Goal: Check status

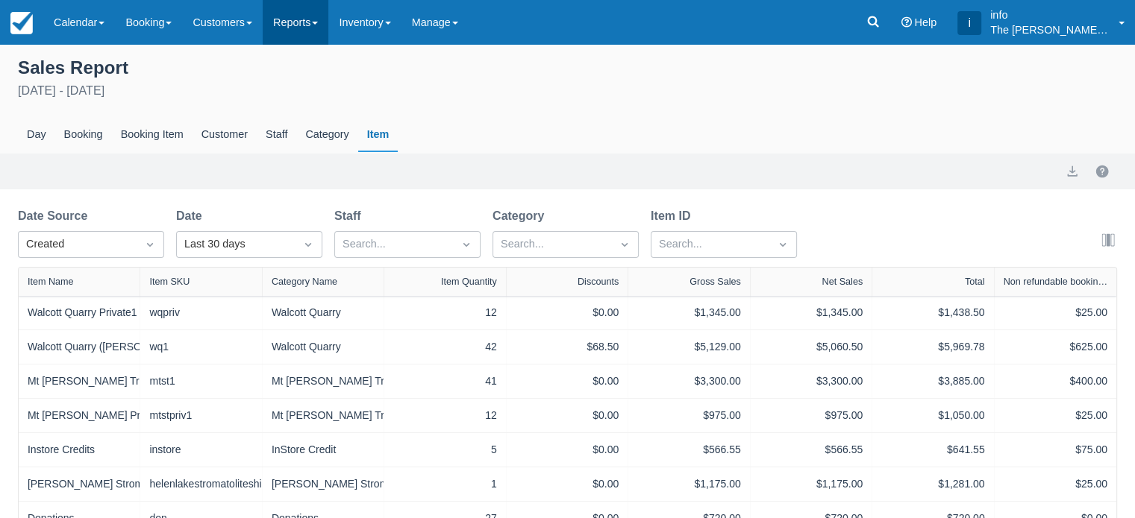
click at [286, 28] on link "Reports" at bounding box center [296, 22] width 66 height 45
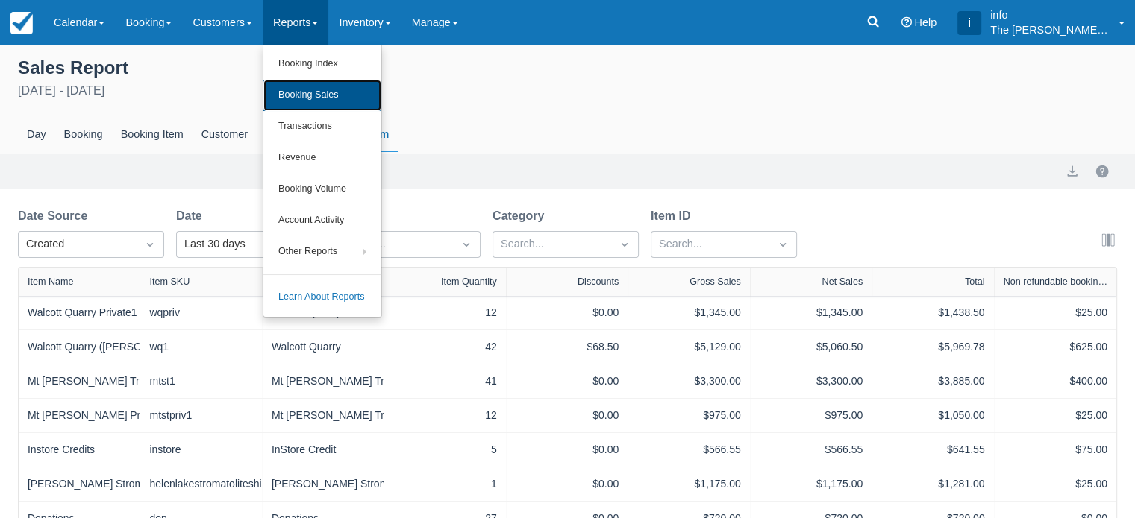
click at [307, 94] on link "Booking Sales" at bounding box center [322, 95] width 118 height 31
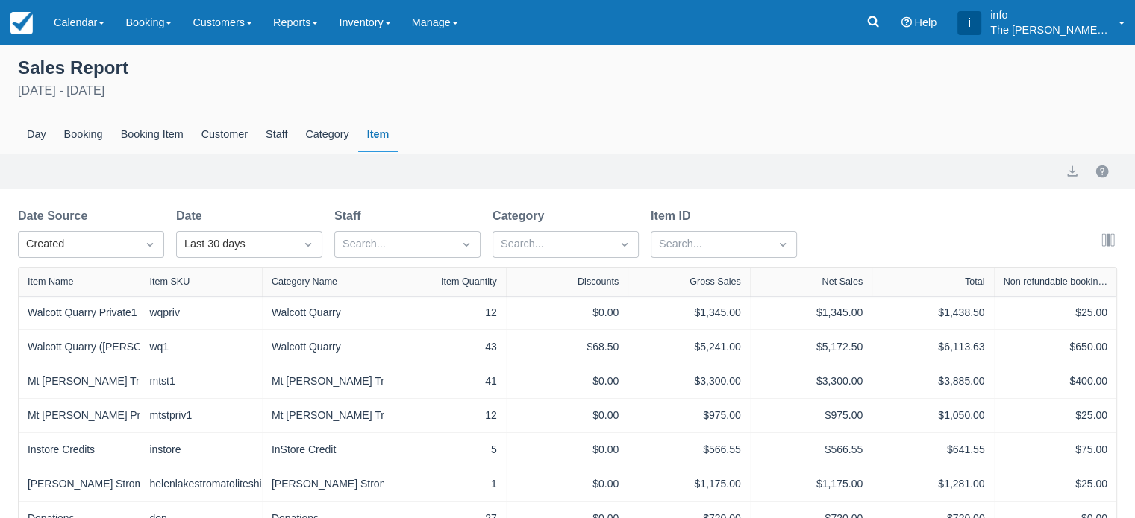
click at [81, 87] on div "[DATE] - [DATE]" at bounding box center [567, 91] width 1099 height 18
click at [327, 25] on link "Reports" at bounding box center [296, 22] width 66 height 45
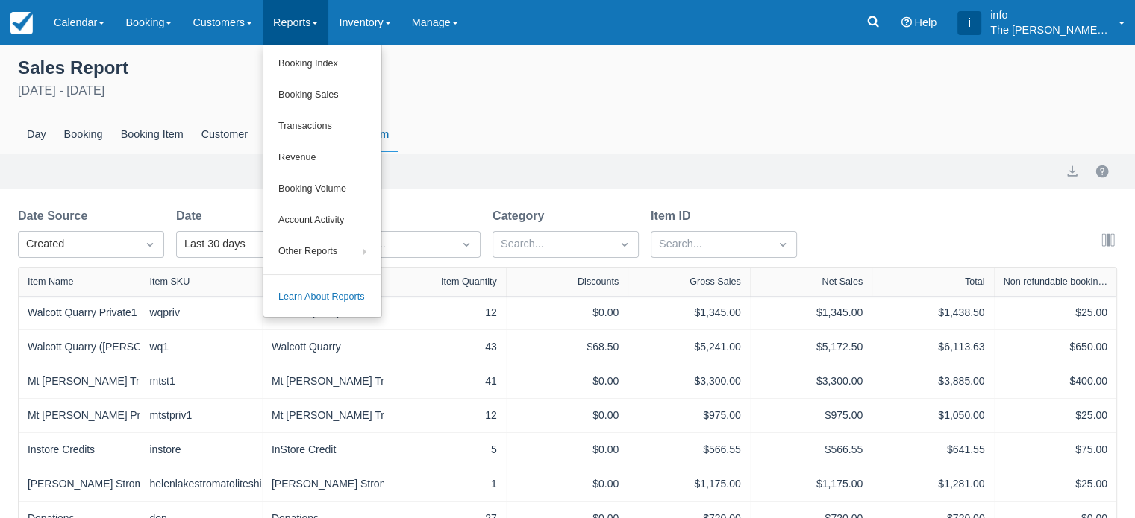
click at [327, 25] on link "Reports" at bounding box center [296, 22] width 66 height 45
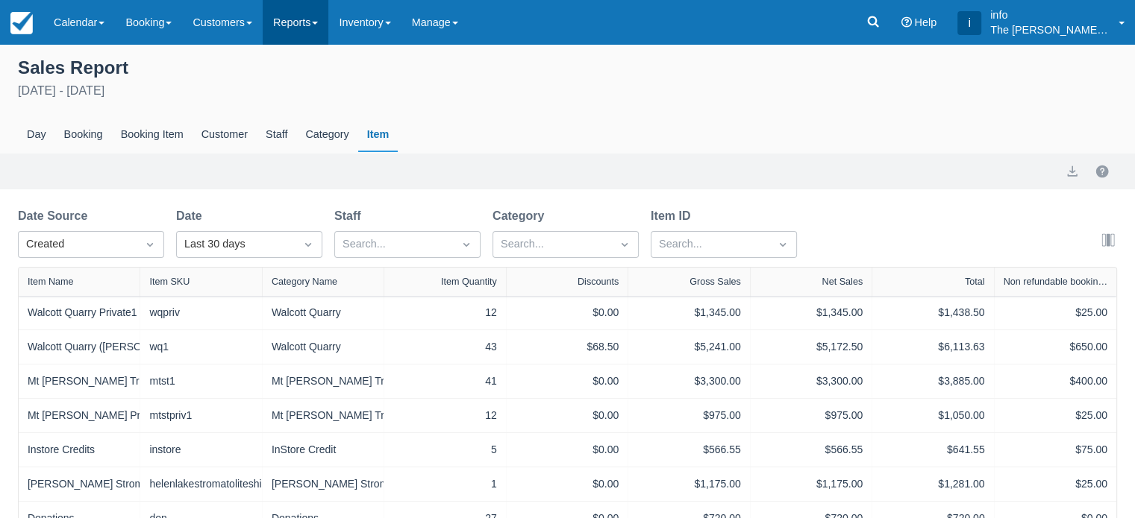
click at [327, 25] on link "Reports" at bounding box center [296, 22] width 66 height 45
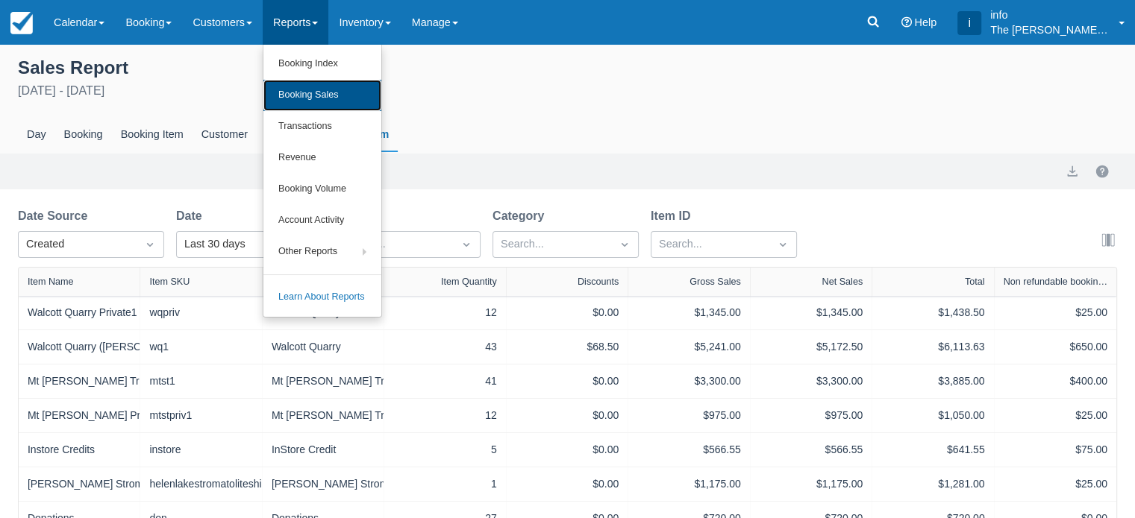
click at [332, 93] on link "Booking Sales" at bounding box center [322, 95] width 118 height 31
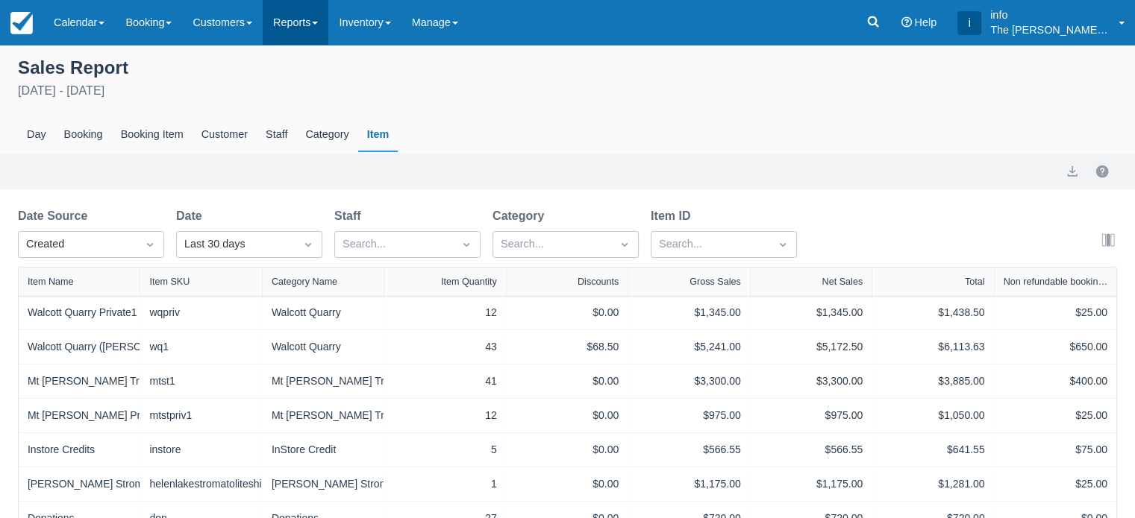
click at [302, 26] on link "Reports" at bounding box center [296, 22] width 66 height 45
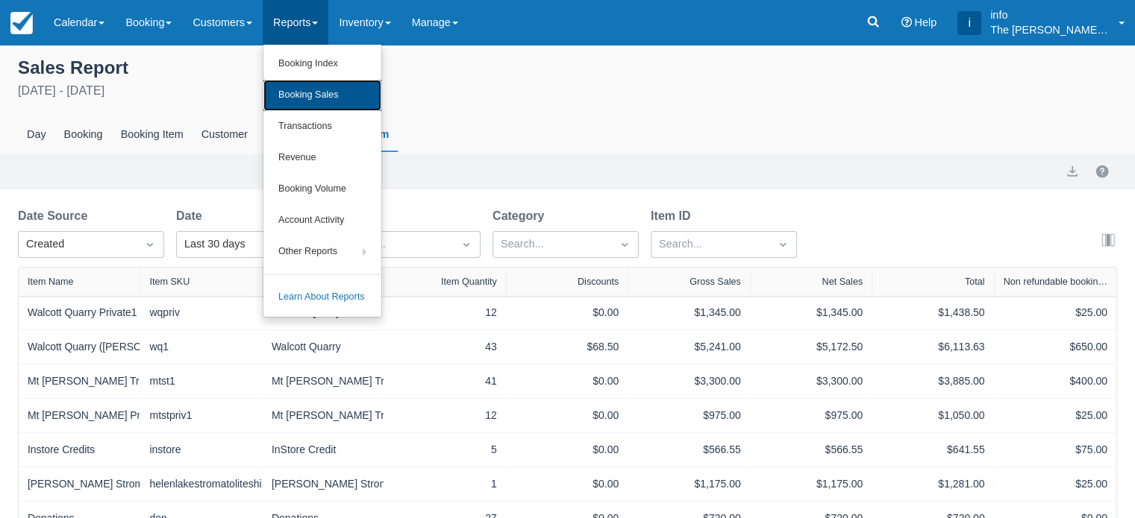
click at [317, 97] on link "Booking Sales" at bounding box center [322, 95] width 118 height 31
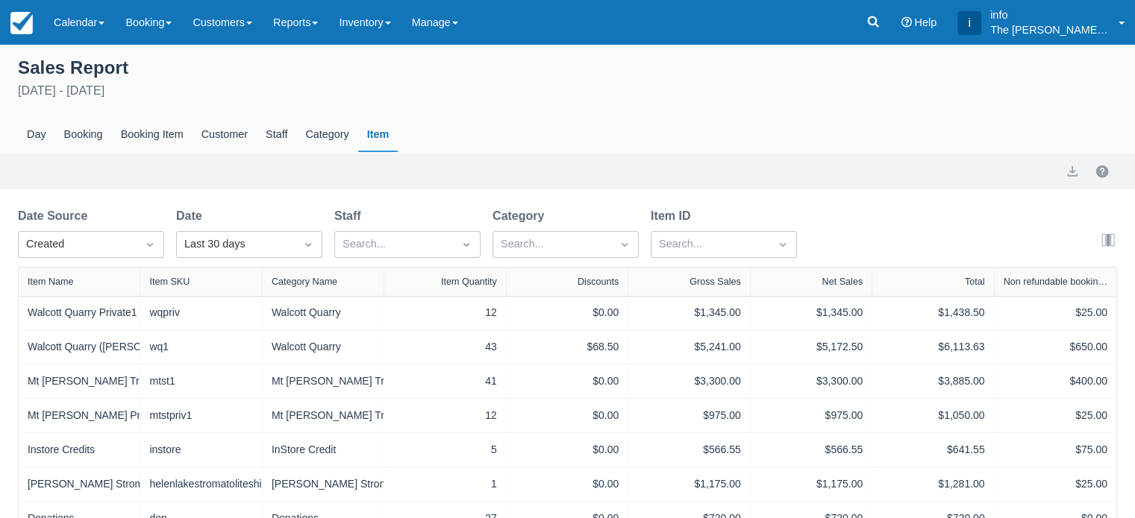
scroll to position [75, 0]
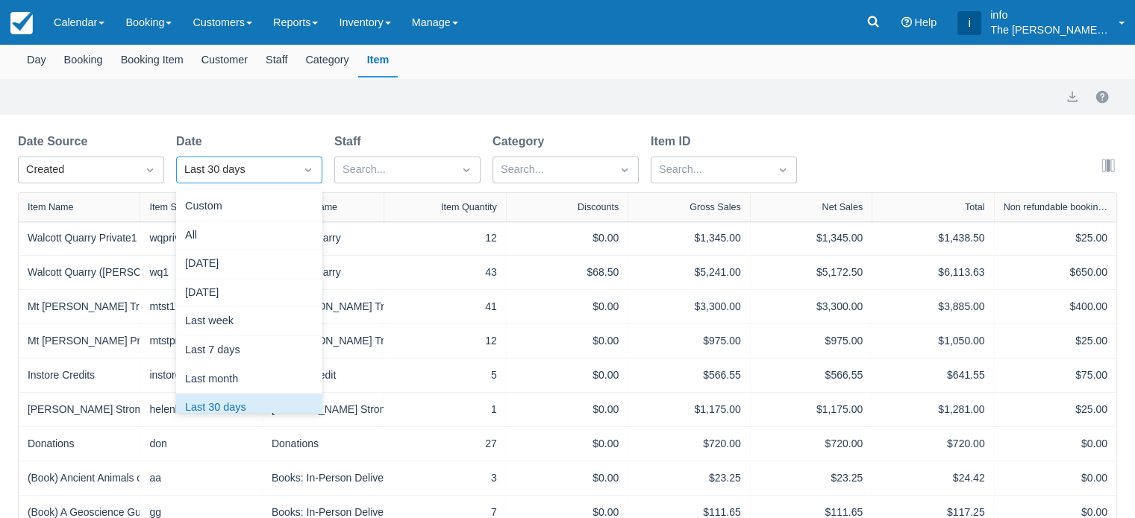
click at [310, 175] on icon "Dropdown icon" at bounding box center [308, 170] width 15 height 15
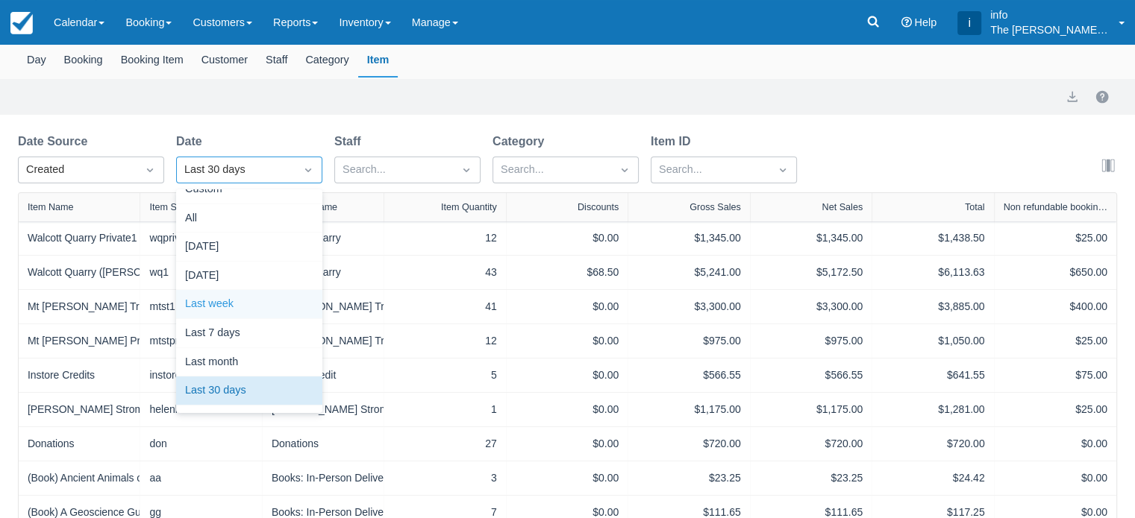
click at [228, 301] on div "Last week" at bounding box center [249, 304] width 146 height 29
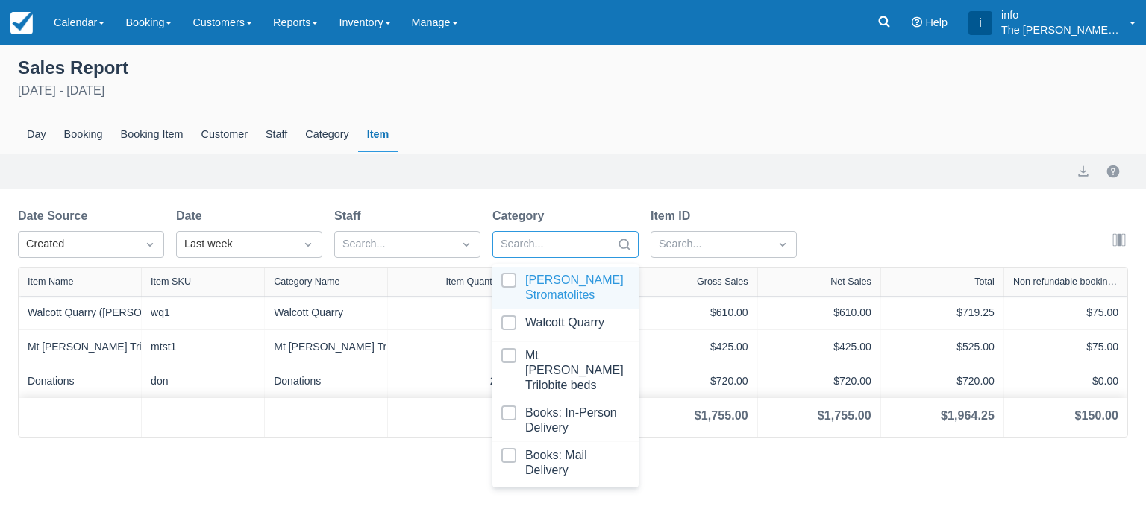
click at [555, 244] on div at bounding box center [552, 244] width 103 height 19
click at [510, 283] on div at bounding box center [565, 288] width 128 height 30
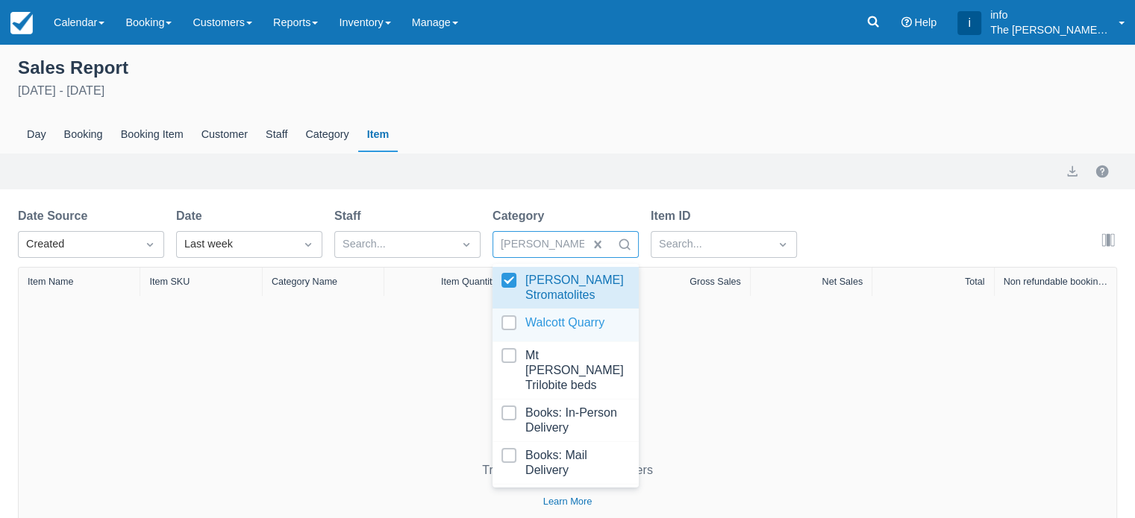
click at [506, 325] on div at bounding box center [565, 326] width 128 height 20
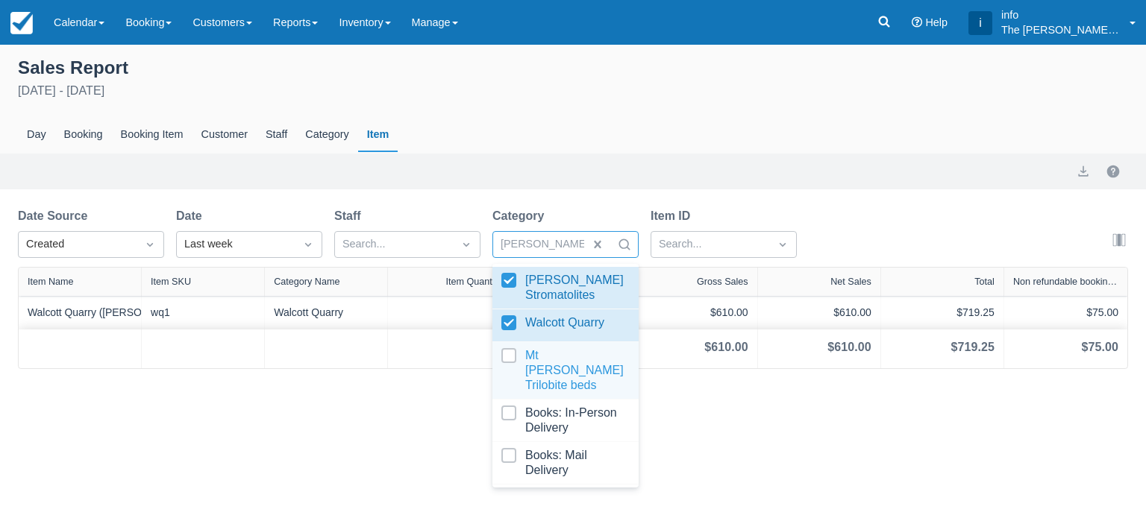
click at [504, 360] on div at bounding box center [565, 370] width 128 height 45
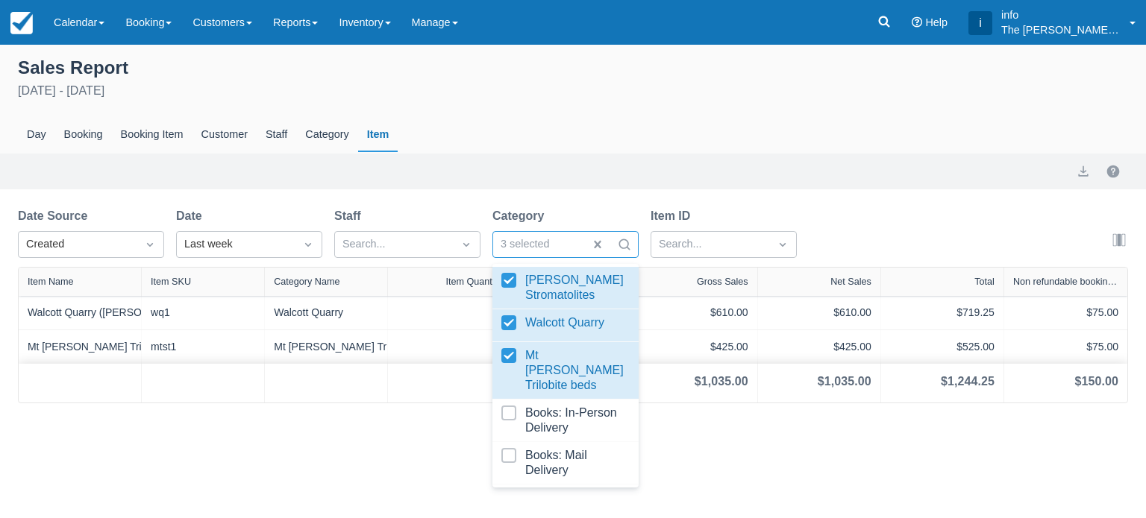
click at [779, 445] on div "Sales Report [DATE] - [DATE] Day Booking Booking Item Customer Staff Category I…" at bounding box center [573, 282] width 1146 height 474
